Goal: Information Seeking & Learning: Learn about a topic

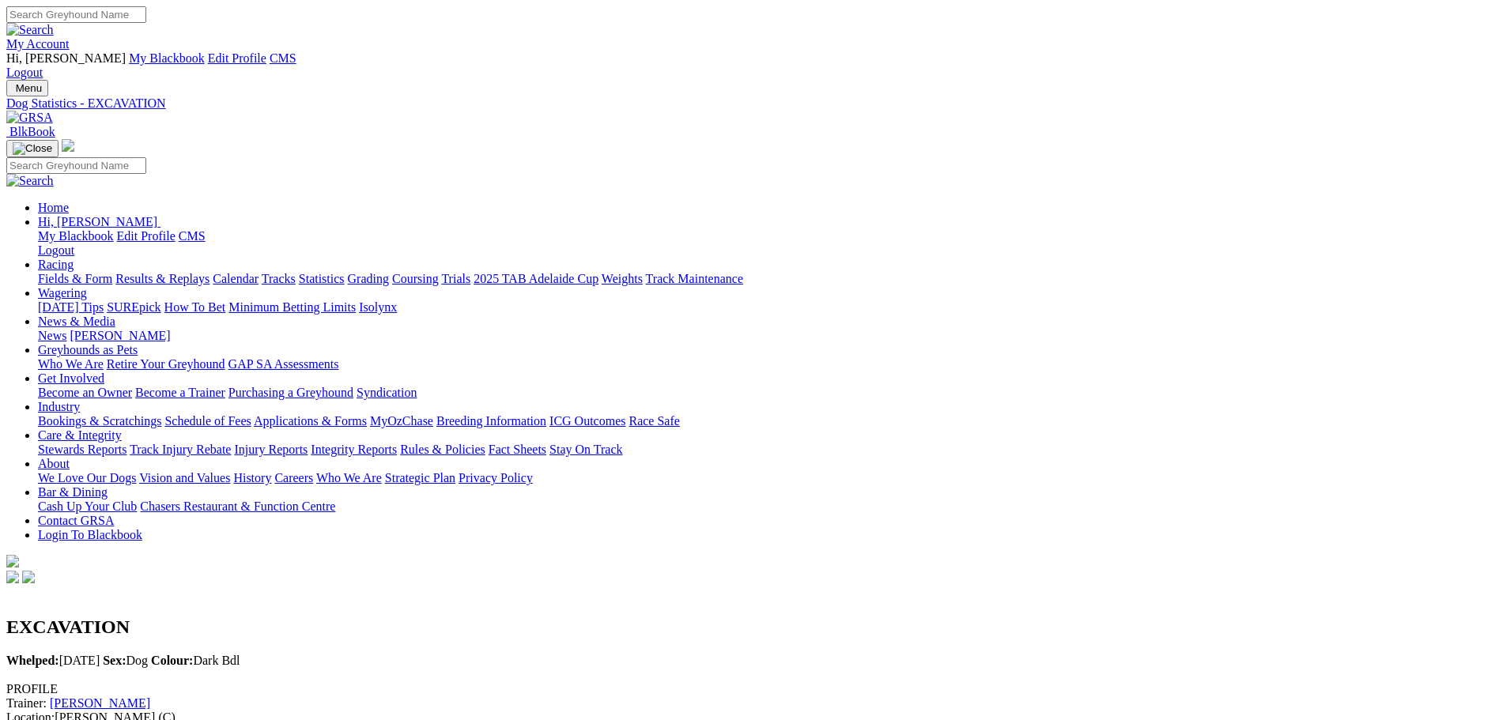
click at [112, 272] on link "Fields & Form" at bounding box center [75, 278] width 74 height 13
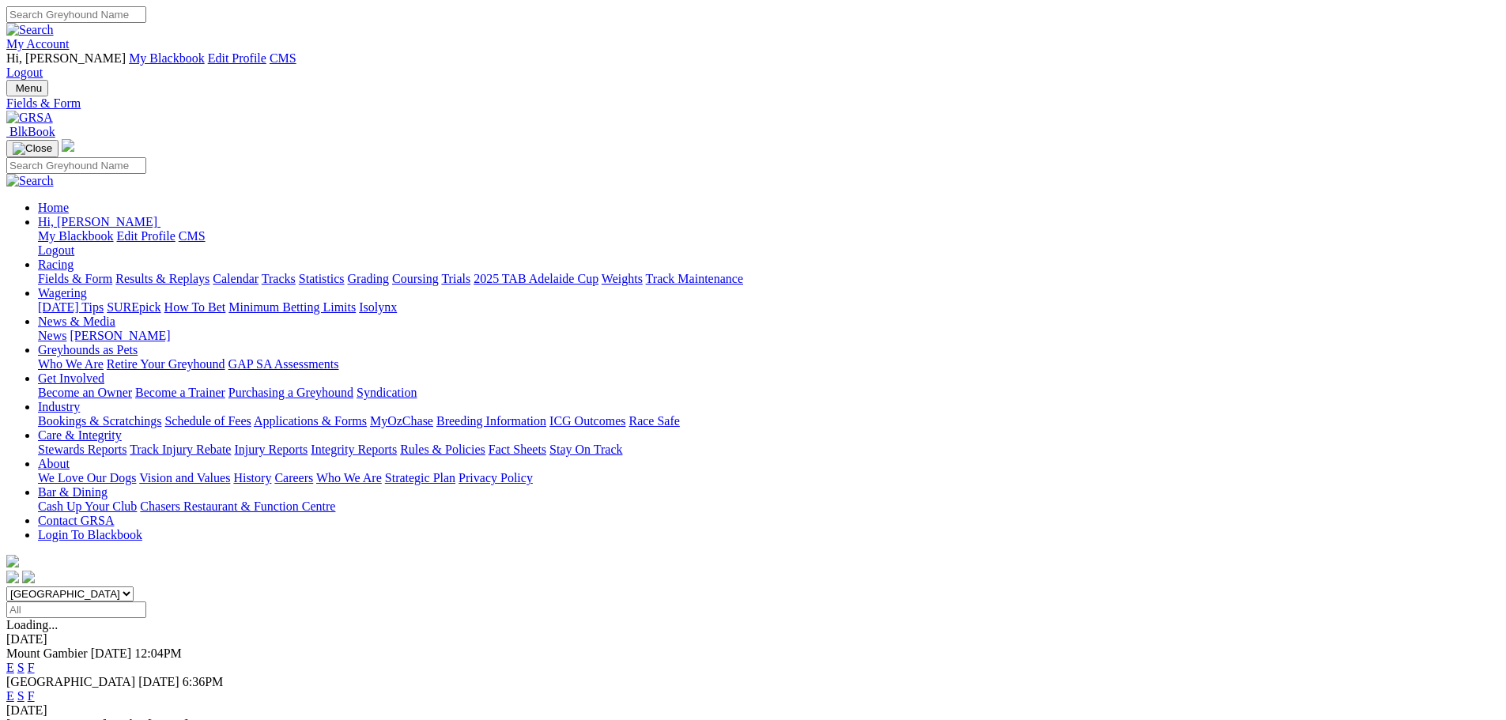
click at [35, 689] on link "F" at bounding box center [31, 695] width 7 height 13
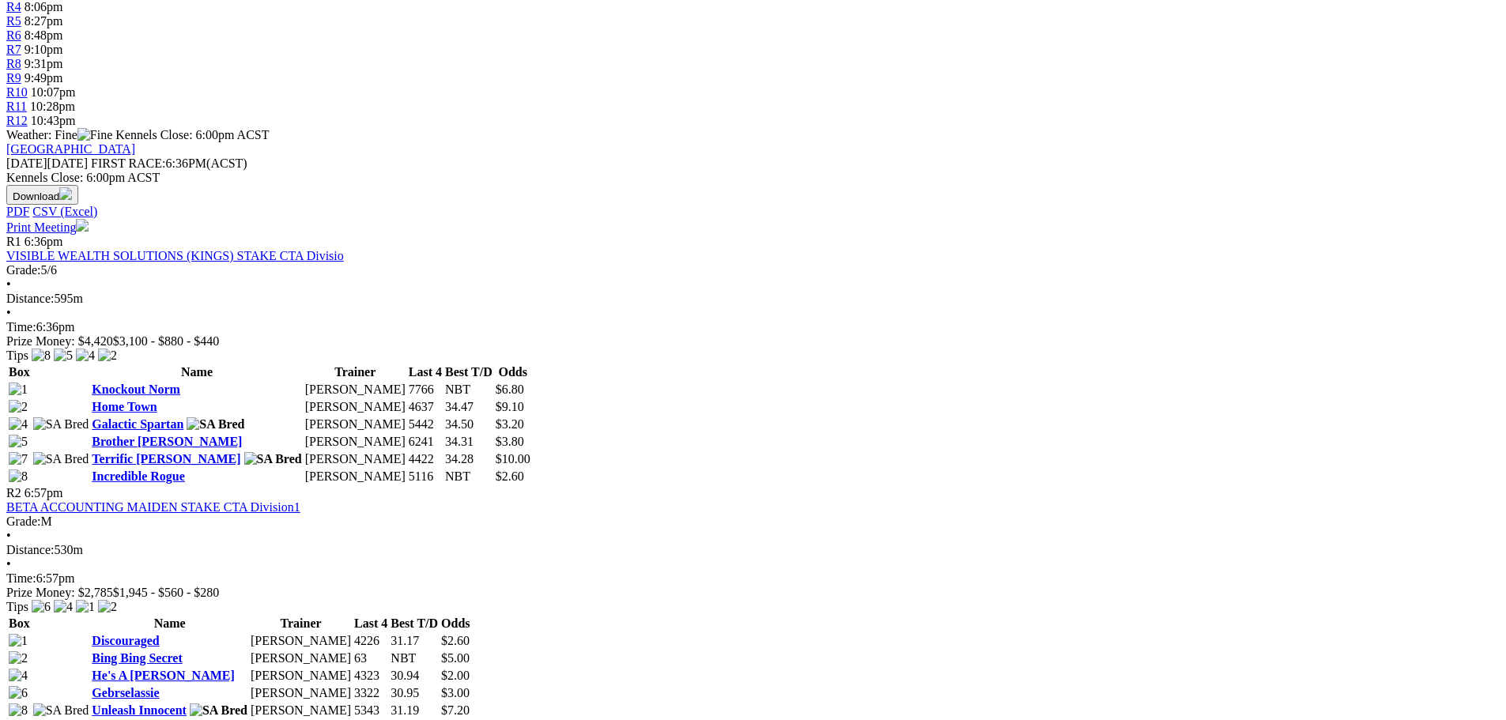
scroll to position [553, 0]
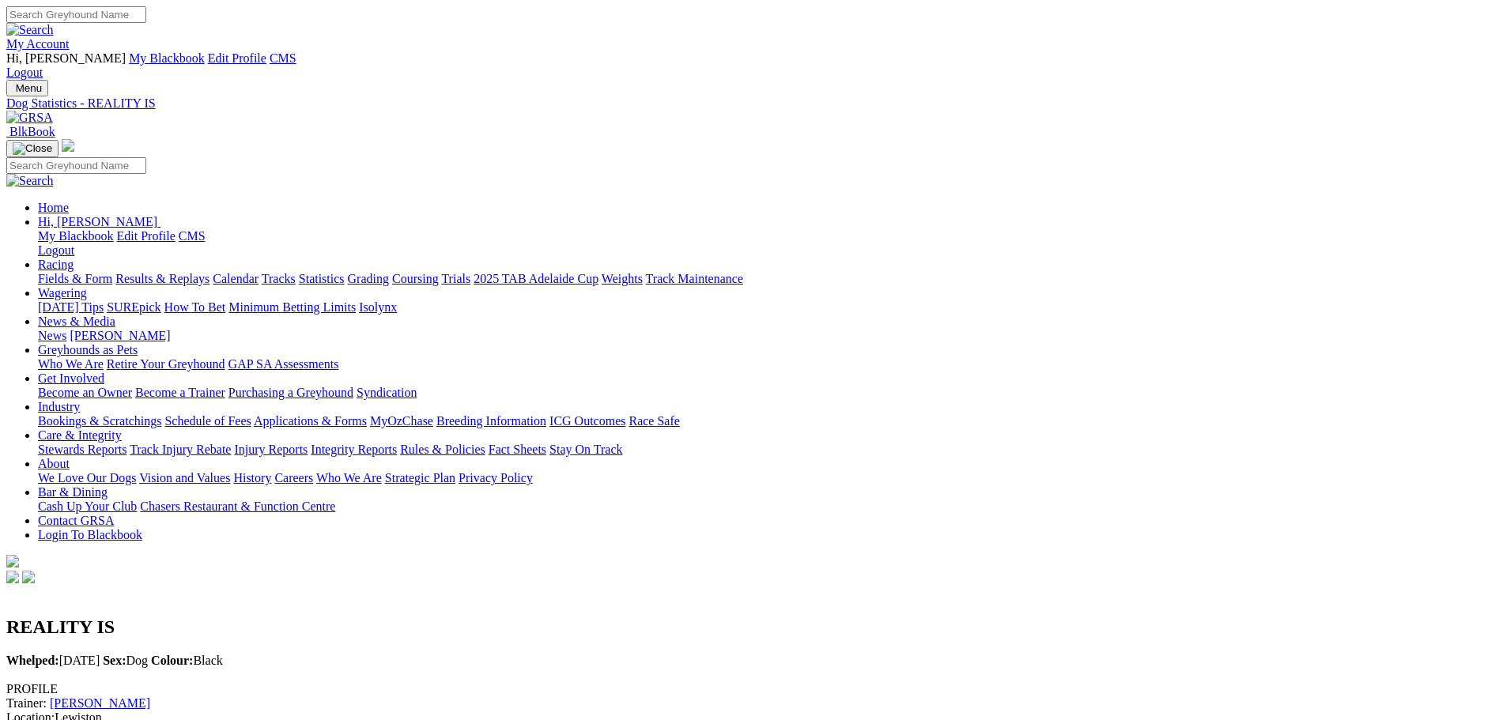
click at [150, 697] on link "[PERSON_NAME]" at bounding box center [100, 703] width 100 height 13
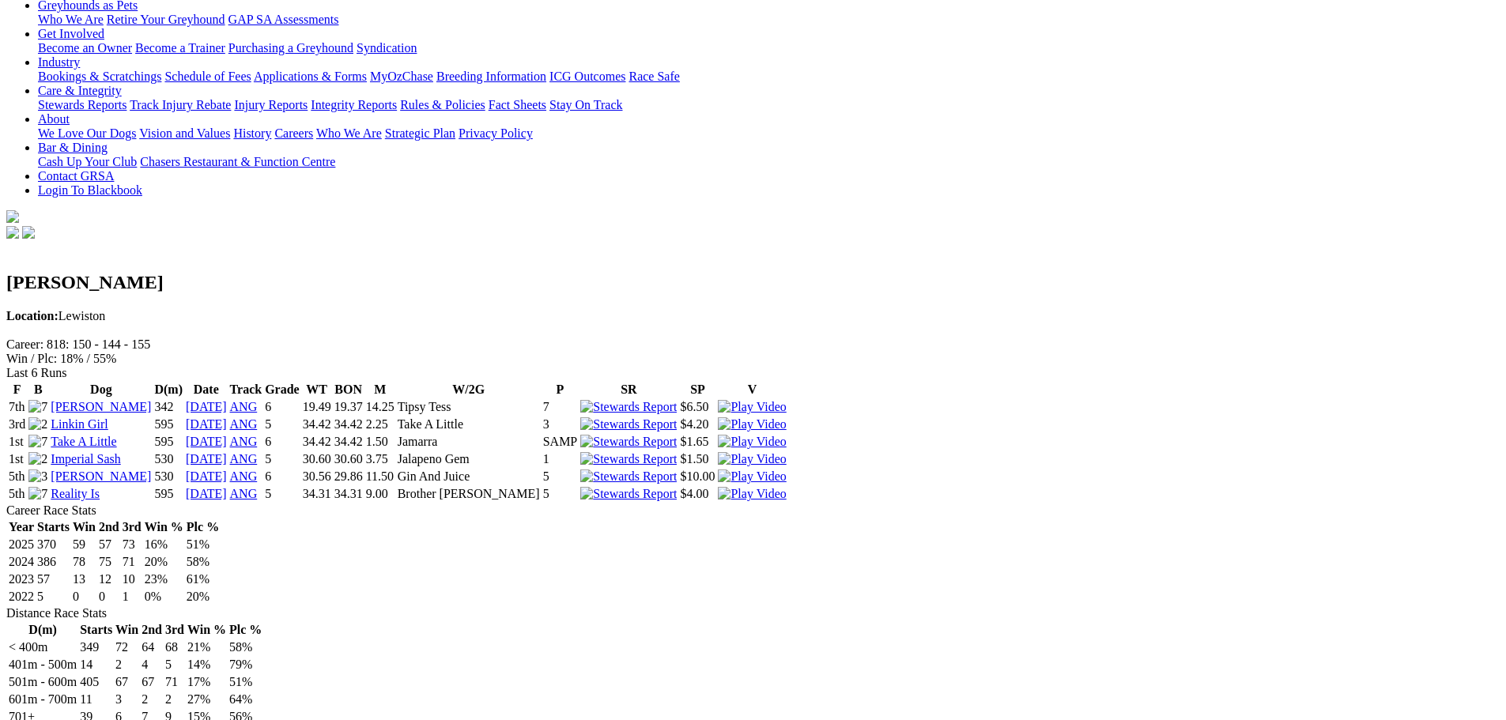
scroll to position [316, 0]
